Goal: Task Accomplishment & Management: Use online tool/utility

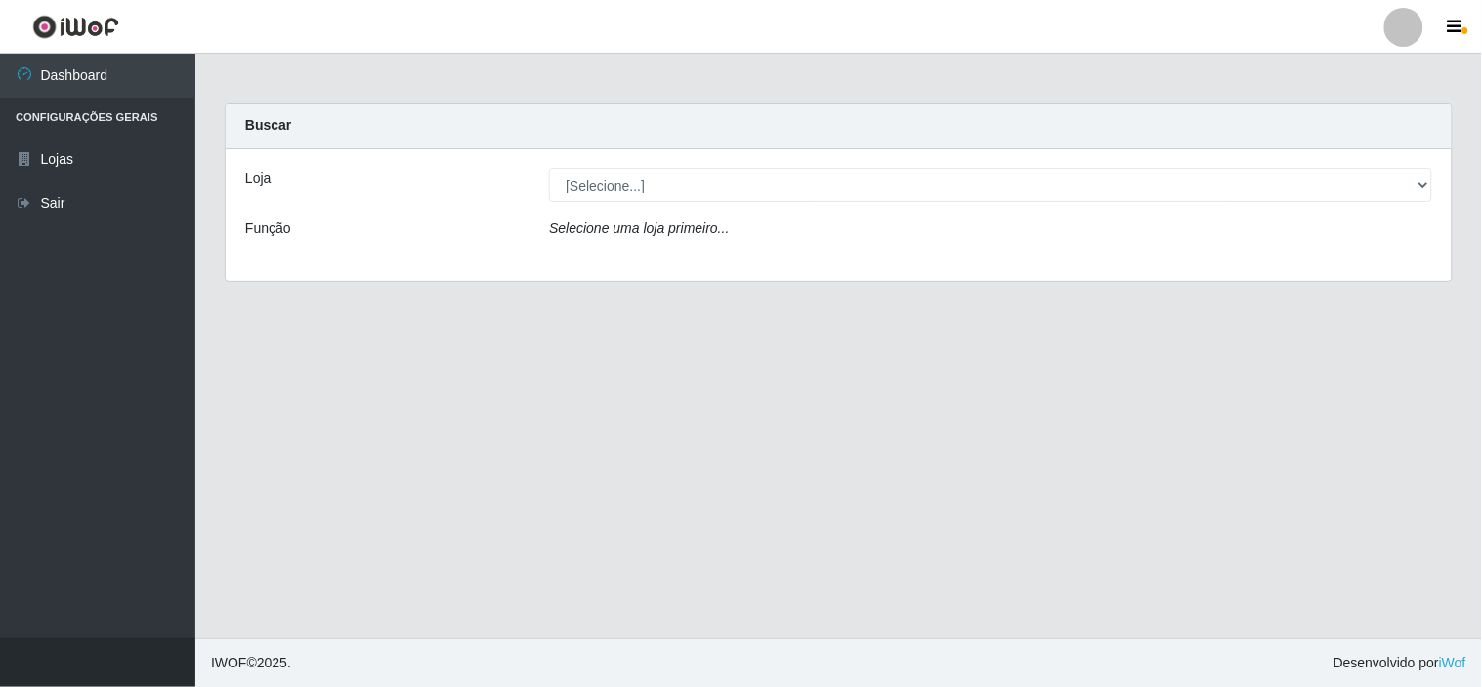
click at [984, 205] on div "Loja [Selecione...] Rede Compras Supermercados - LOJA 6 Função Selecione uma lo…" at bounding box center [839, 215] width 1226 height 133
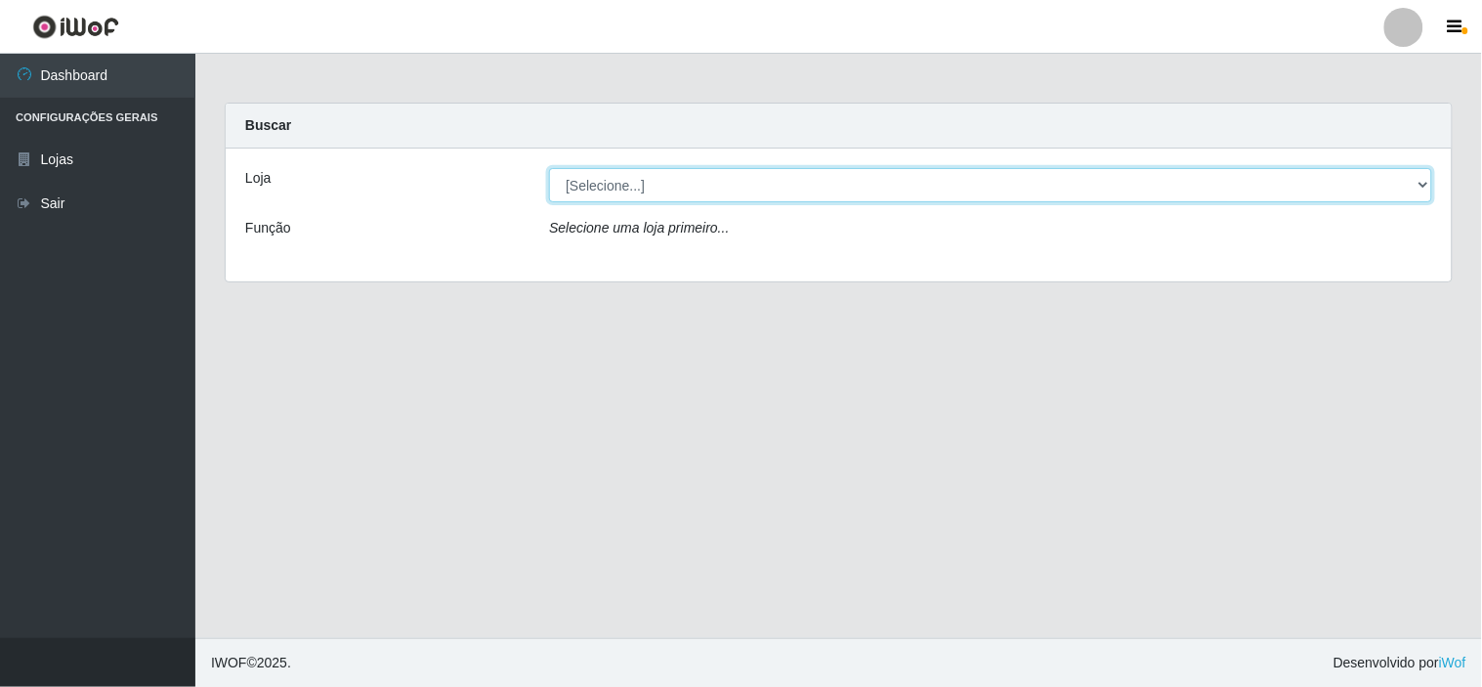
click at [984, 196] on select "[Selecione...] Rede Compras Supermercados - LOJA 6" at bounding box center [990, 185] width 883 height 34
select select "398"
click at [549, 168] on select "[Selecione...] Rede Compras Supermercados - LOJA 6" at bounding box center [990, 185] width 883 height 34
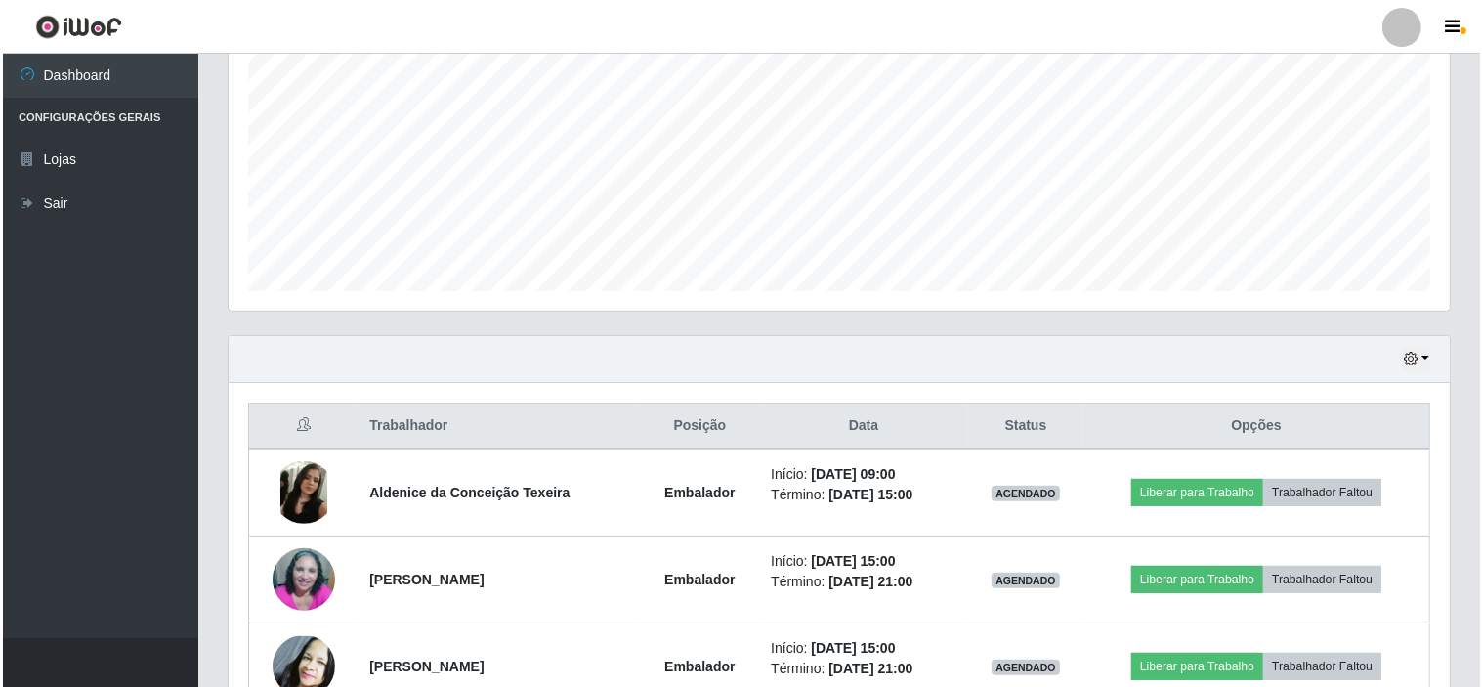
scroll to position [524, 0]
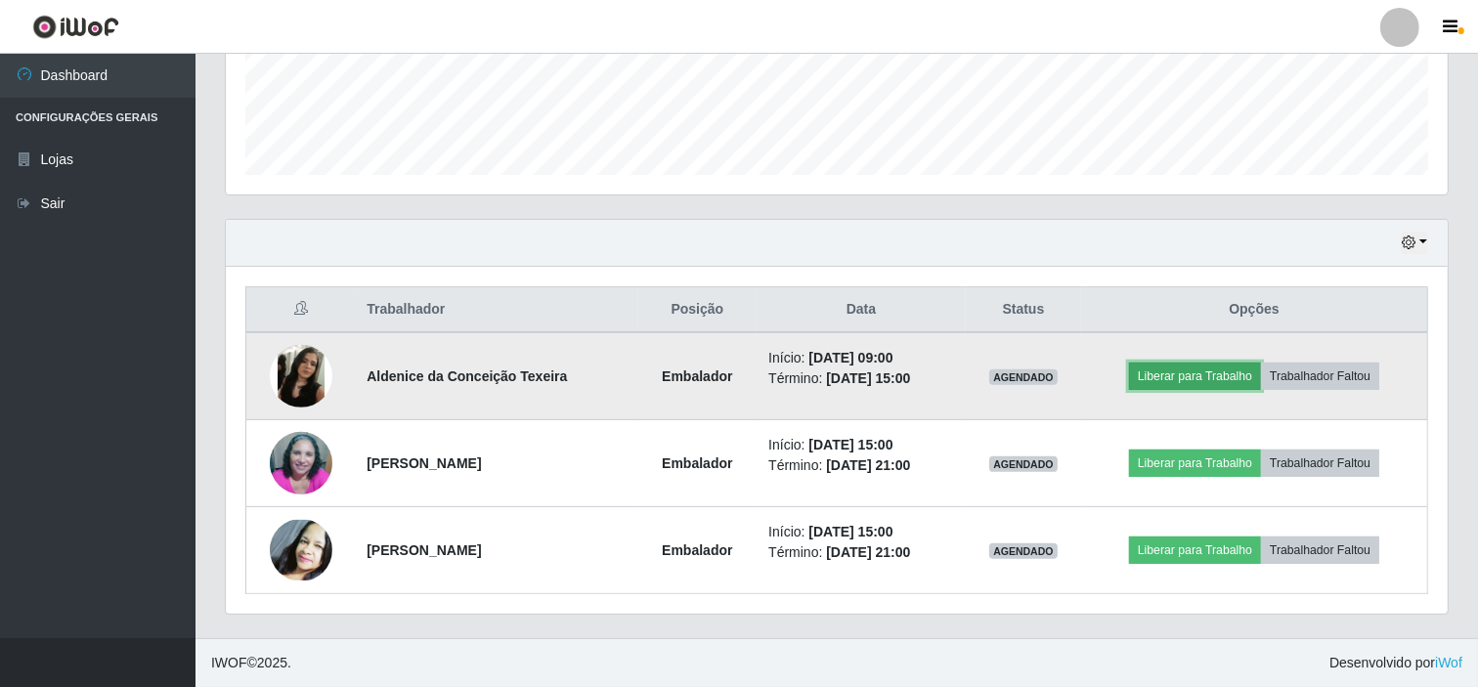
click at [1151, 372] on button "Liberar para Trabalho" at bounding box center [1195, 376] width 132 height 27
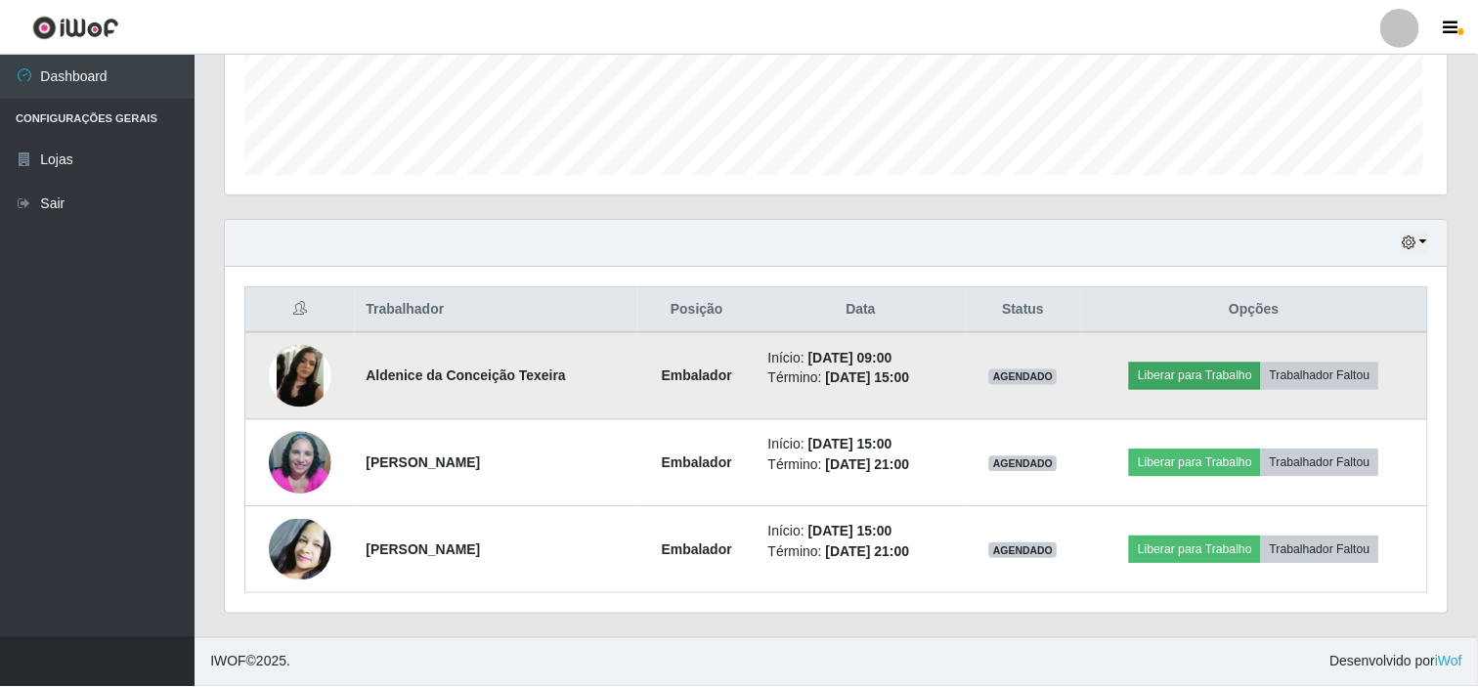
scroll to position [405, 1209]
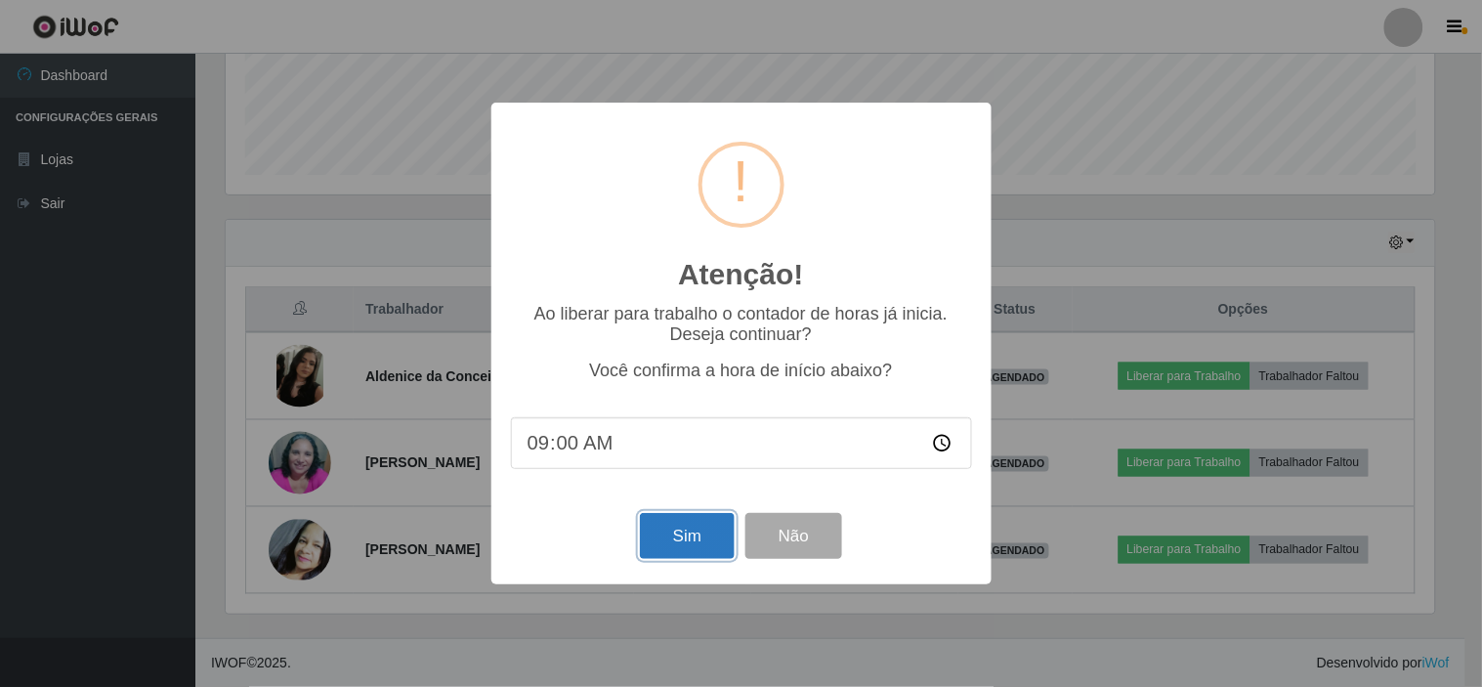
click at [668, 531] on button "Sim" at bounding box center [687, 536] width 95 height 46
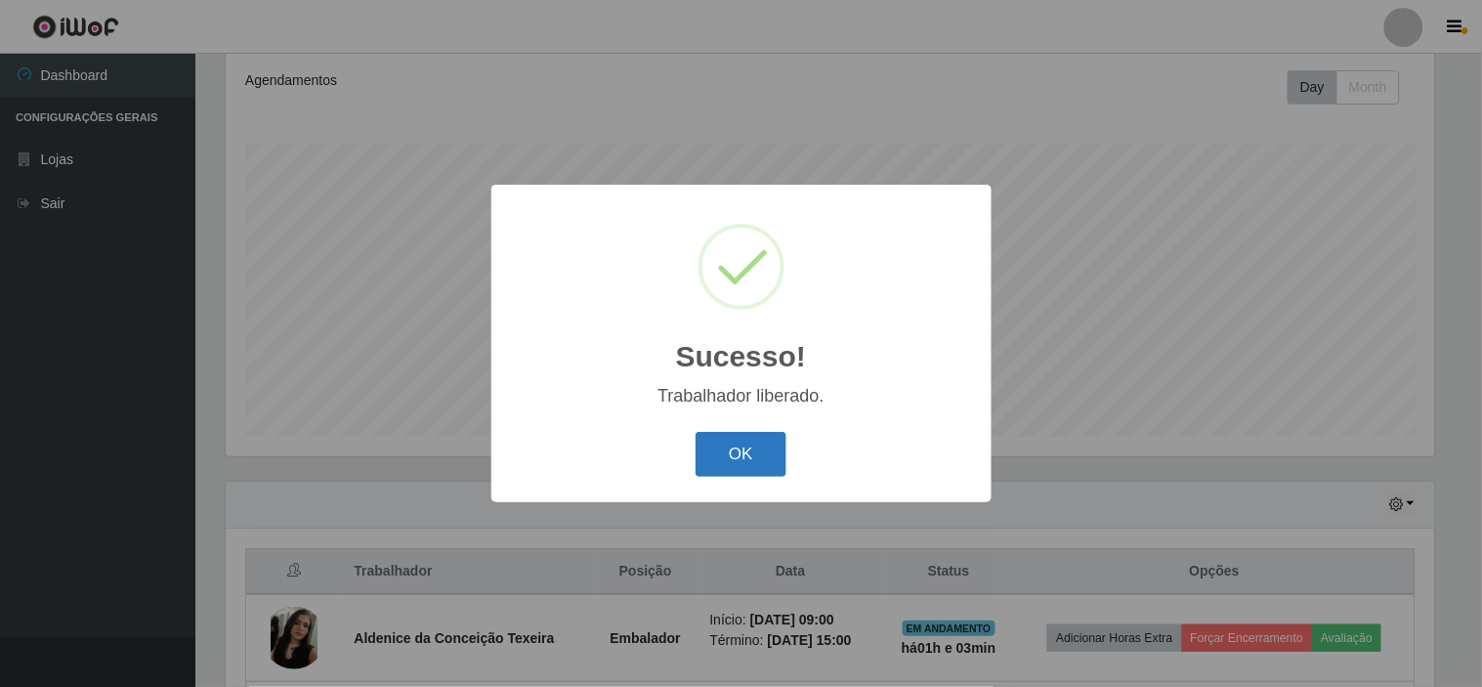
click at [783, 460] on button "OK" at bounding box center [741, 455] width 91 height 46
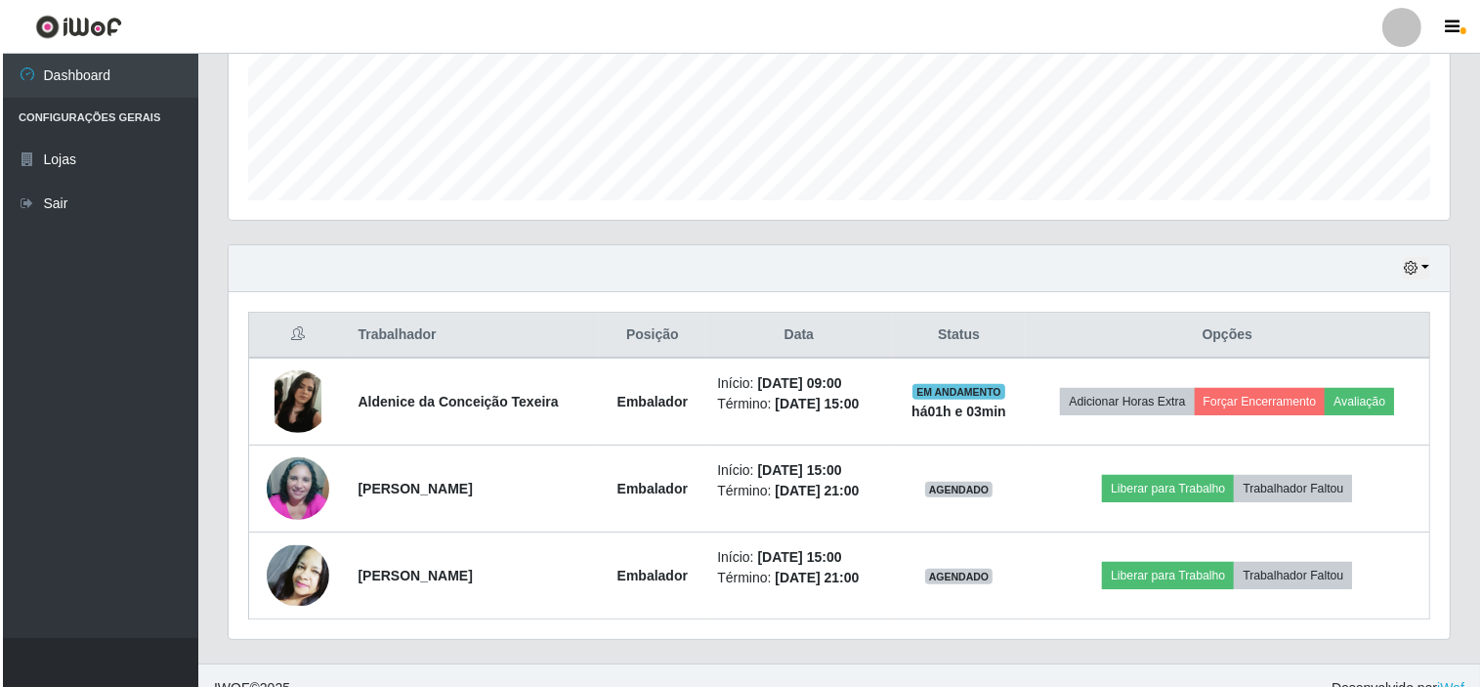
scroll to position [524, 0]
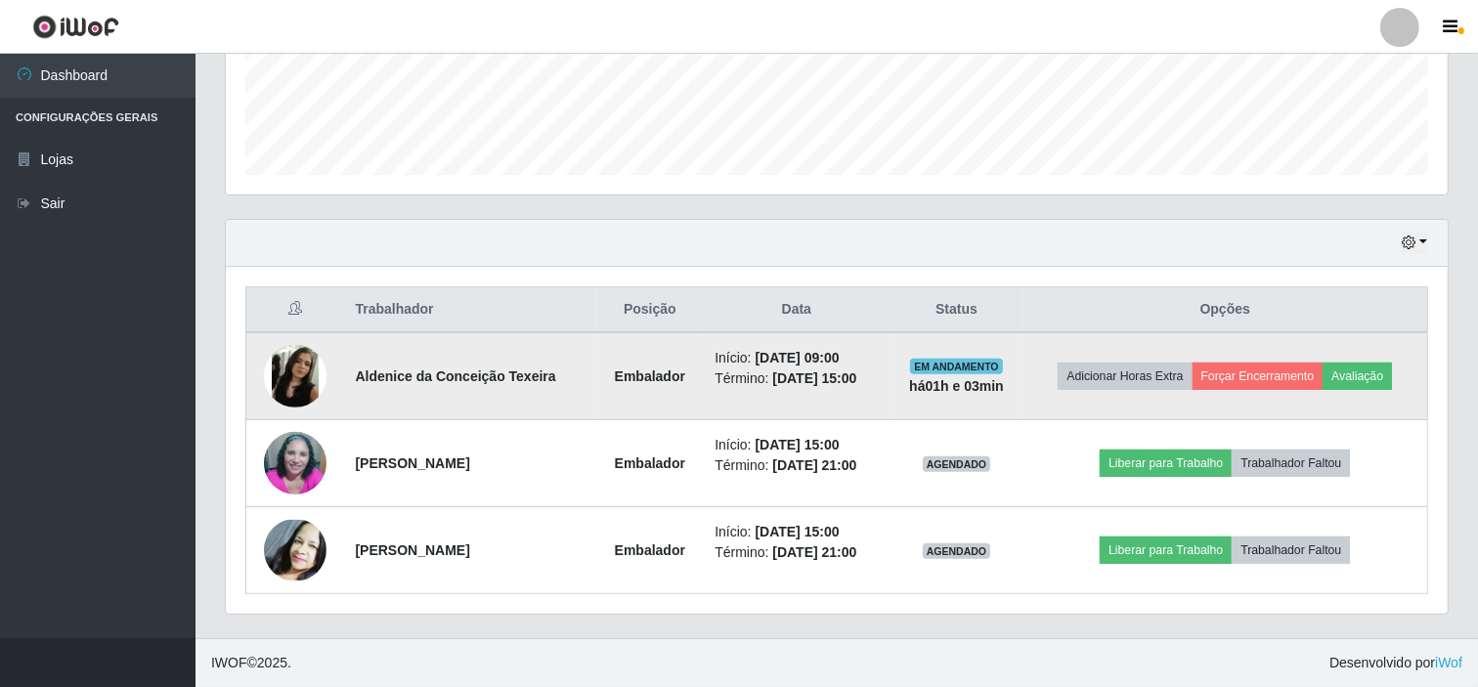
click at [314, 382] on img at bounding box center [295, 376] width 63 height 63
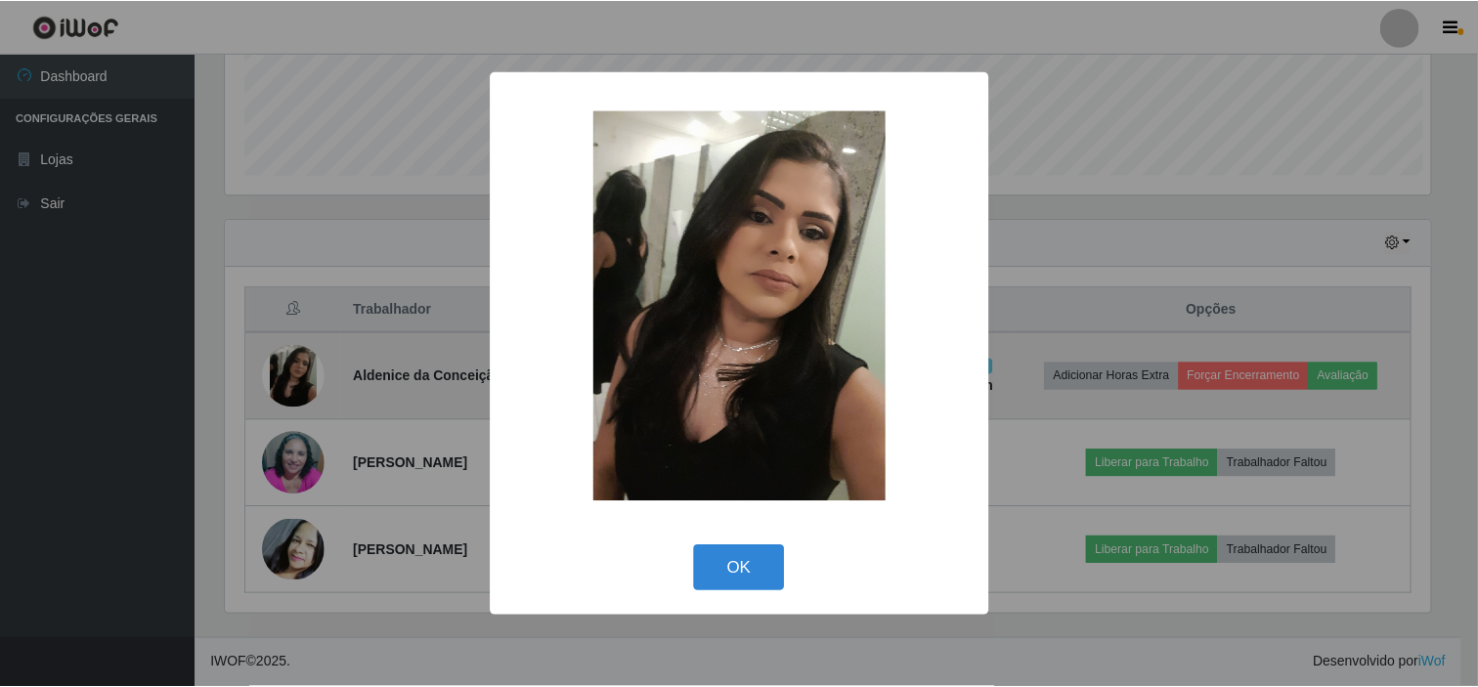
scroll to position [405, 1209]
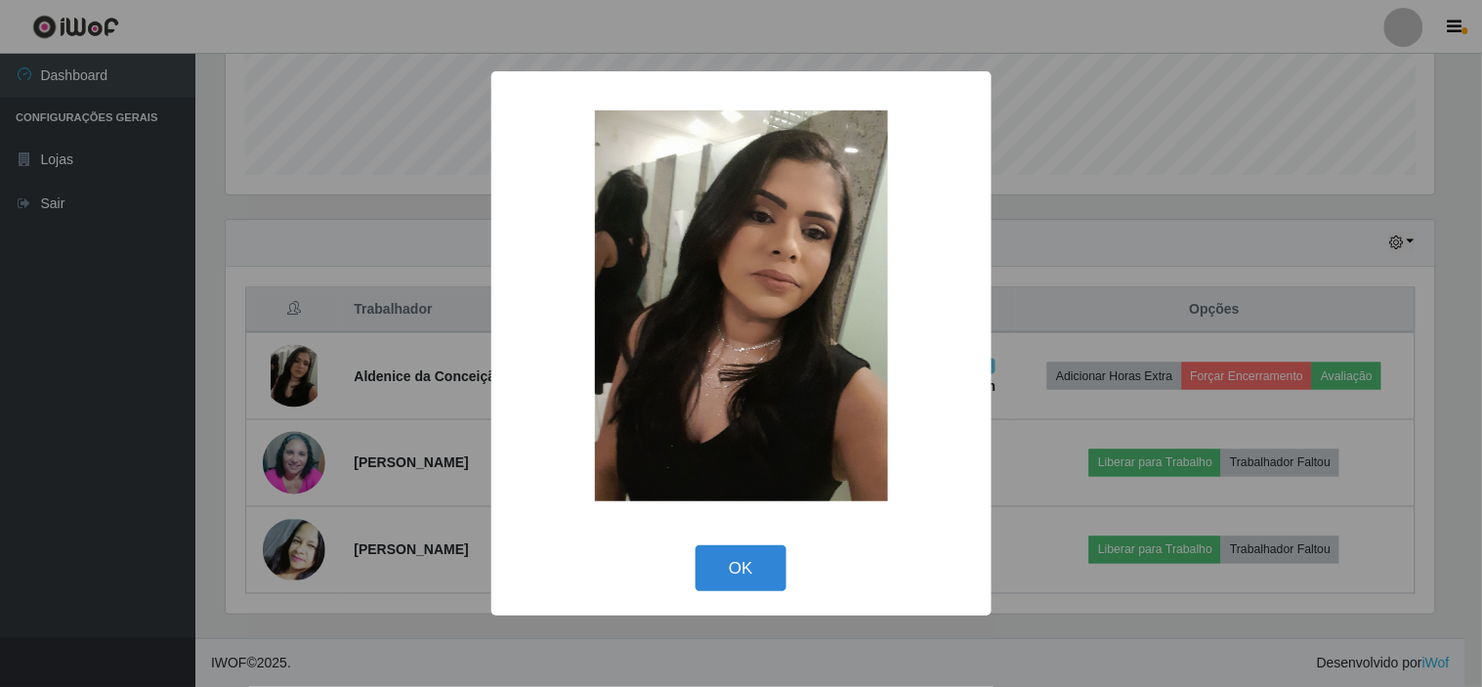
click at [713, 543] on div "OK Cancel" at bounding box center [741, 568] width 461 height 56
click at [717, 557] on button "OK" at bounding box center [741, 568] width 91 height 46
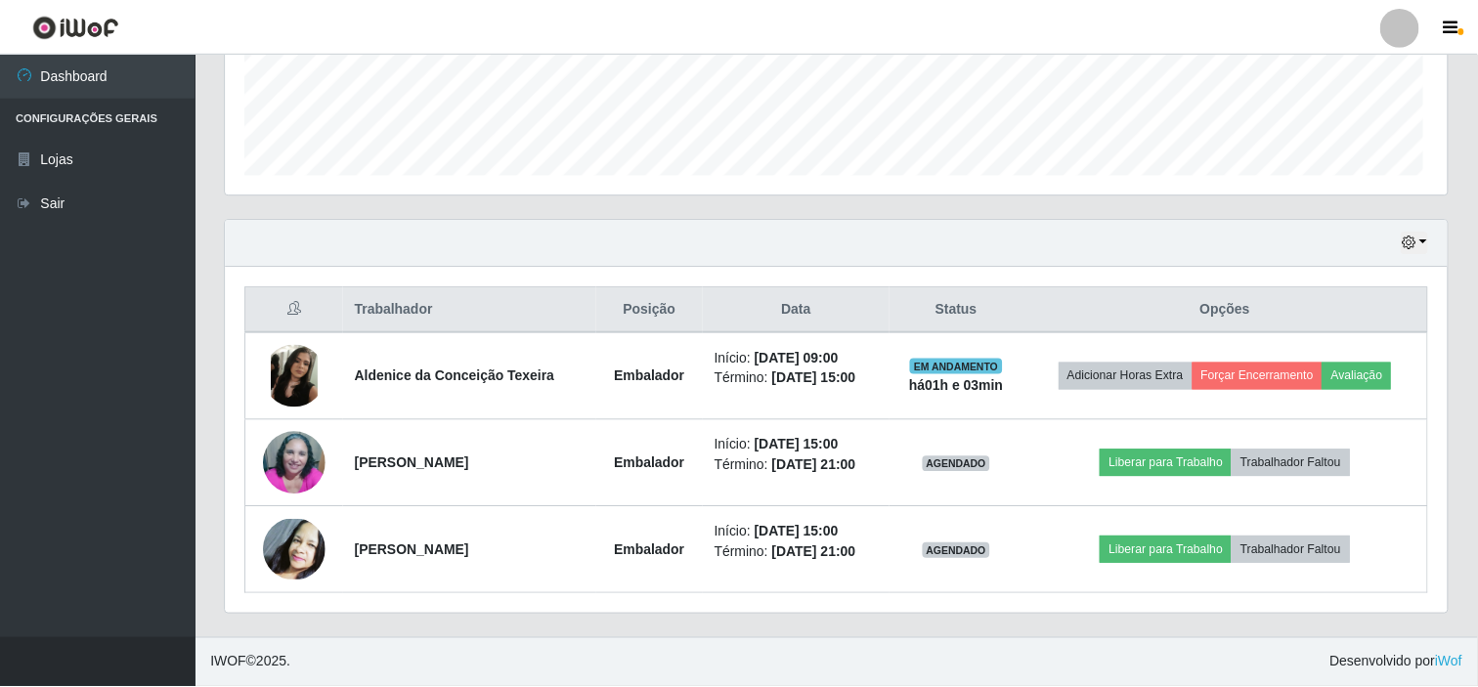
scroll to position [405, 1222]
